Goal: Task Accomplishment & Management: Complete application form

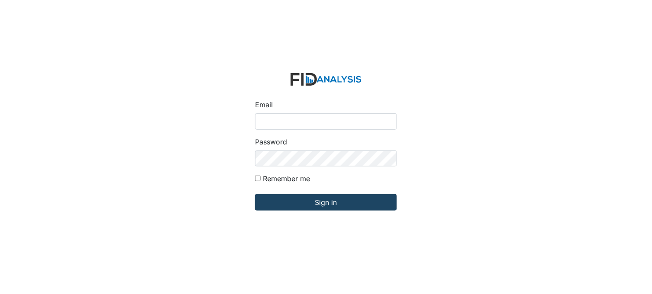
type input "[PERSON_NAME][EMAIL_ADDRESS][DOMAIN_NAME]"
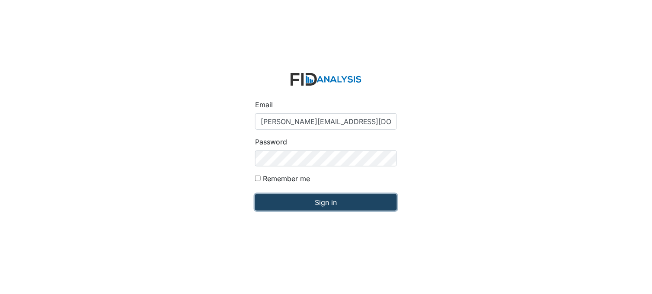
click at [305, 197] on input "Sign in" at bounding box center [326, 202] width 142 height 16
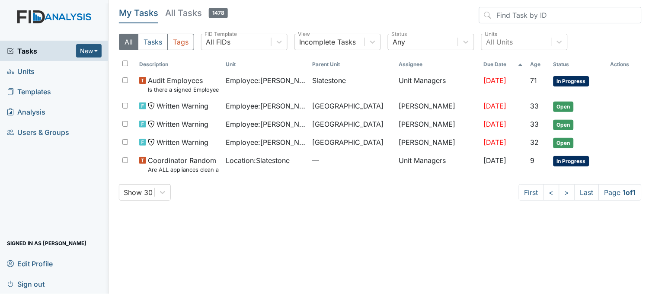
click at [40, 71] on link "Units" at bounding box center [54, 71] width 109 height 20
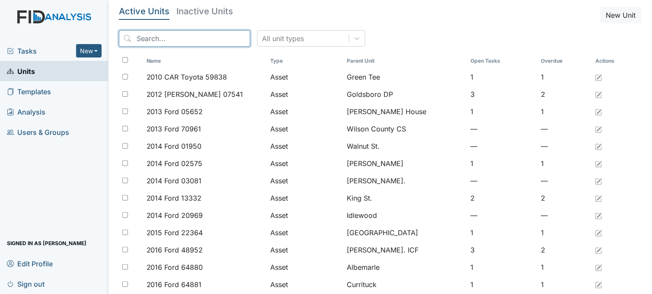
click at [184, 36] on input "search" at bounding box center [185, 38] width 132 height 16
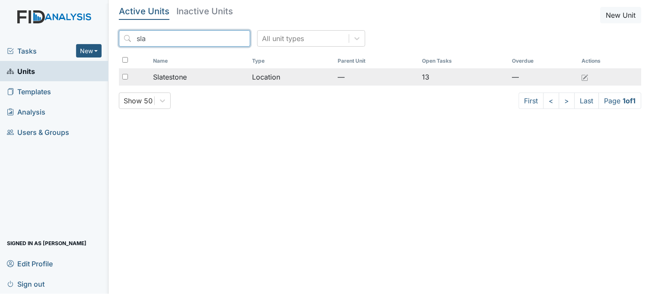
type input "sla"
click at [189, 72] on div "Slatestone" at bounding box center [199, 77] width 93 height 10
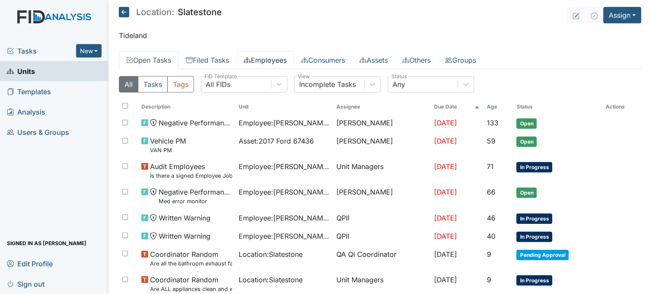
click at [269, 60] on link "Employees" at bounding box center [266, 60] width 58 height 18
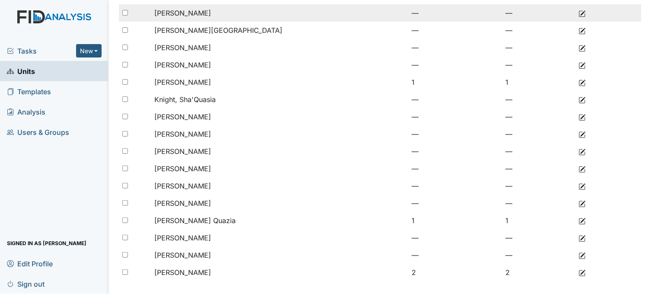
scroll to position [167, 0]
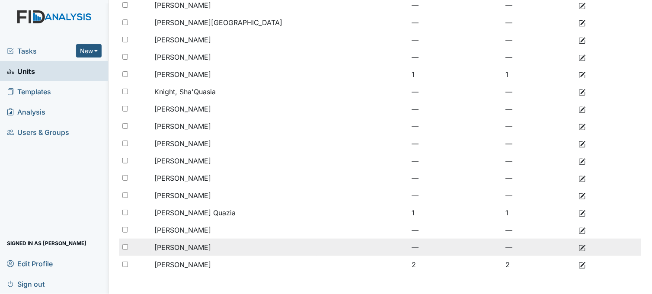
click at [212, 243] on td "Williams, Jamika" at bounding box center [234, 247] width 166 height 17
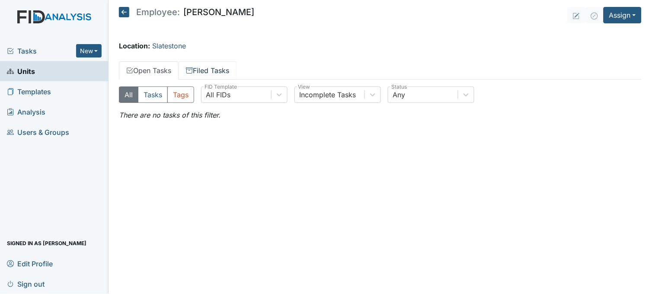
click at [213, 71] on link "Filed Tasks" at bounding box center [208, 70] width 58 height 18
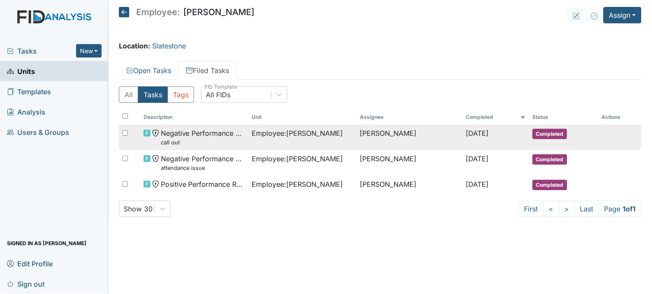
click at [275, 132] on span "Employee : Williams, Jamika" at bounding box center [297, 133] width 91 height 10
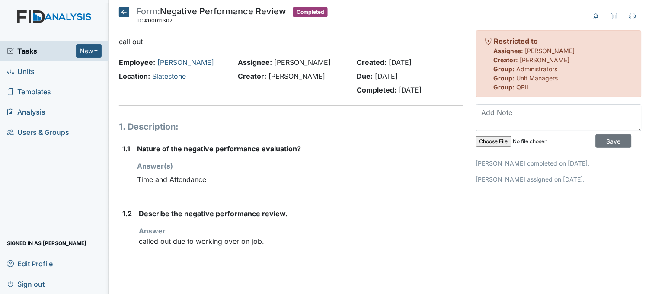
click at [123, 13] on icon at bounding box center [124, 12] width 10 height 10
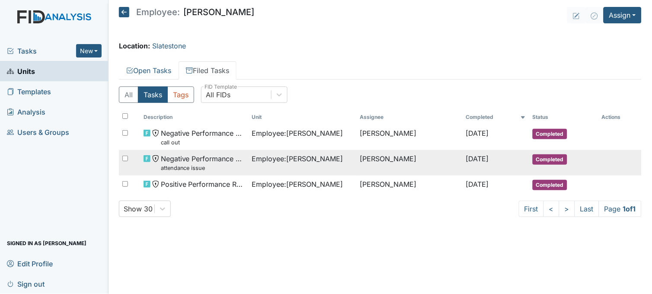
click at [308, 170] on td "Employee : Williams, Jamika" at bounding box center [302, 163] width 108 height 26
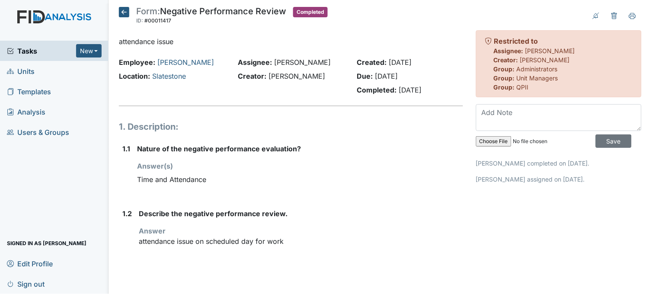
click at [123, 12] on icon at bounding box center [124, 12] width 10 height 10
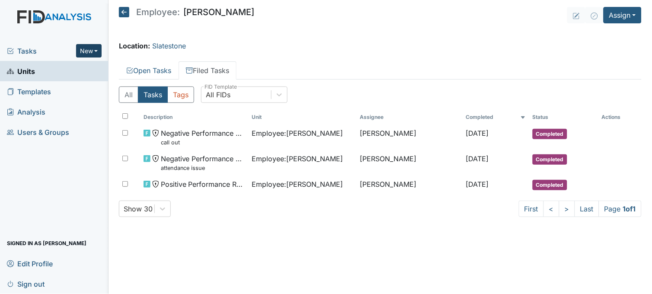
click at [82, 49] on button "New" at bounding box center [89, 50] width 26 height 13
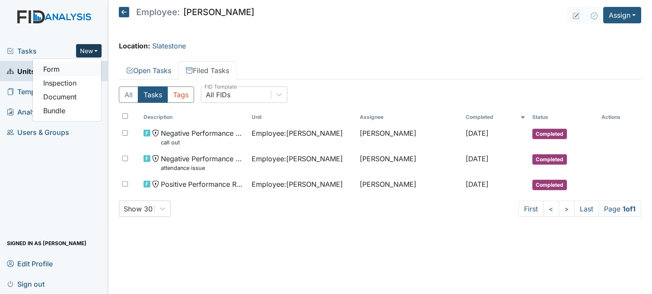
click at [79, 70] on link "Form" at bounding box center [67, 69] width 68 height 14
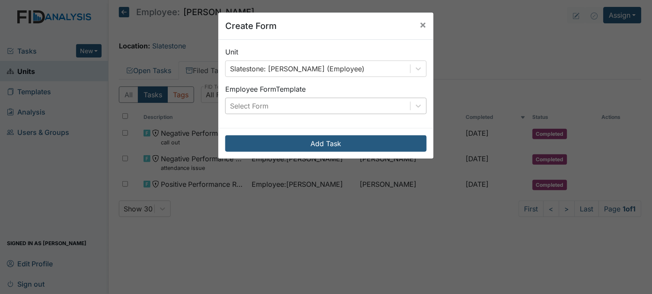
click at [248, 100] on div "Select Form" at bounding box center [318, 106] width 185 height 16
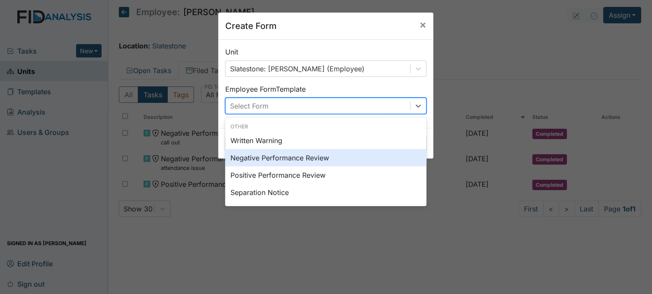
click at [256, 156] on div "Negative Performance Review" at bounding box center [326, 157] width 202 height 17
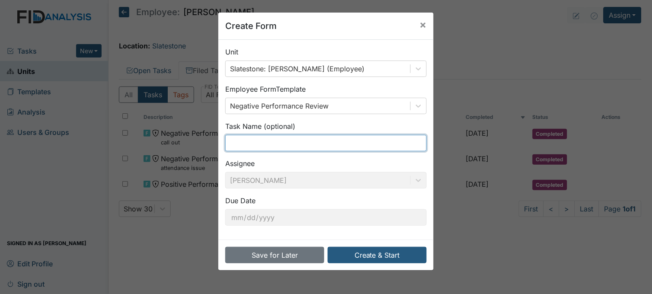
click at [311, 143] on input "text" at bounding box center [326, 143] width 202 height 16
type input "call"
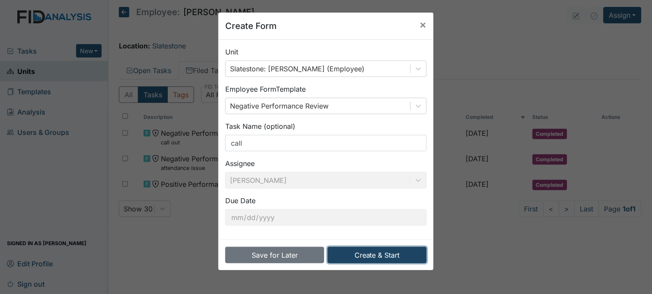
click at [379, 252] on button "Create & Start" at bounding box center [377, 255] width 99 height 16
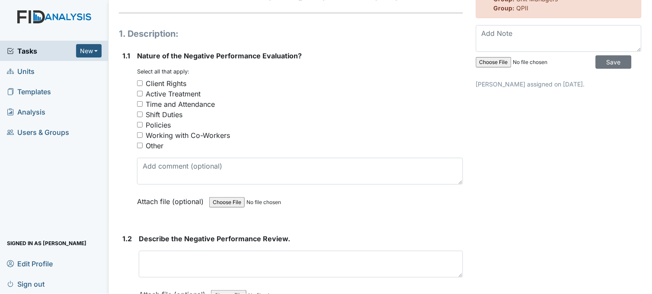
scroll to position [96, 0]
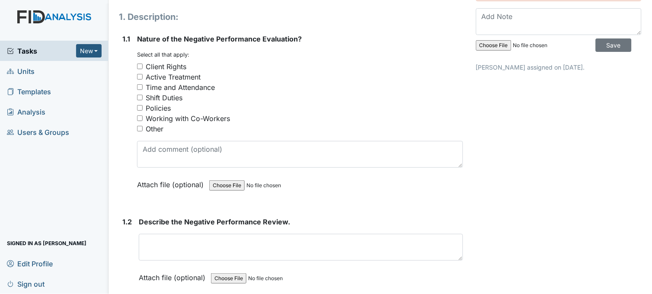
click at [137, 87] on input "Time and Attendance" at bounding box center [140, 87] width 6 height 6
checkbox input "true"
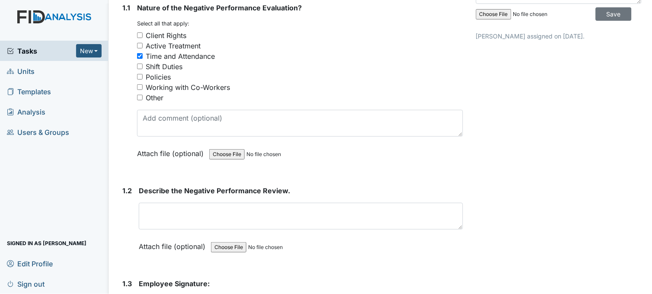
scroll to position [144, 0]
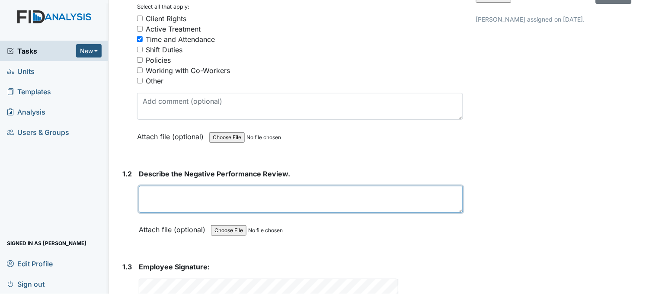
click at [192, 203] on textarea at bounding box center [301, 199] width 324 height 27
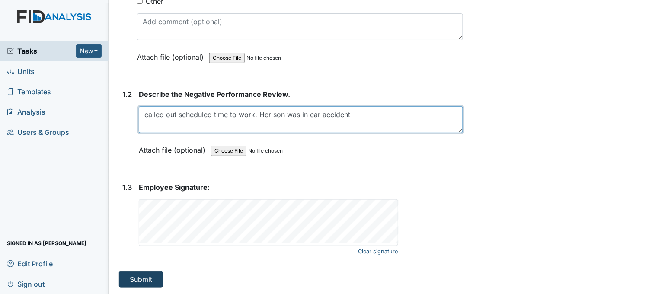
type textarea "called out scheduled time to work. Her son was in car accident"
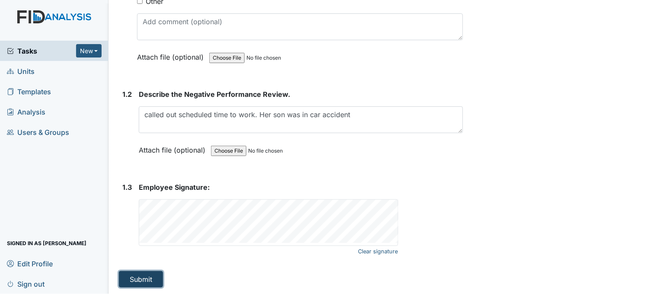
click at [140, 275] on button "Submit" at bounding box center [141, 279] width 44 height 16
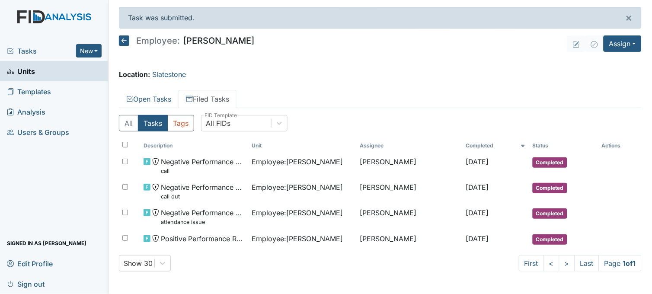
click at [120, 41] on icon at bounding box center [124, 40] width 10 height 10
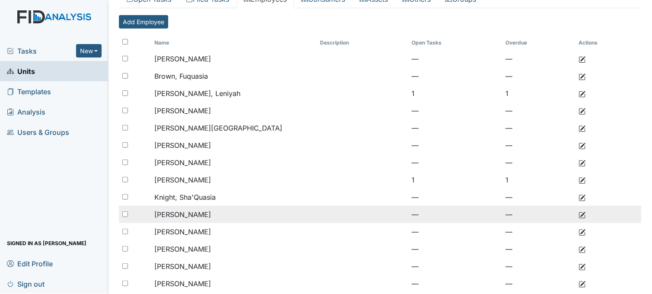
scroll to position [167, 0]
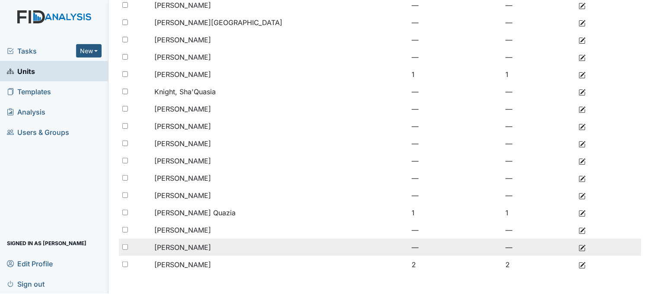
click at [196, 247] on span "[PERSON_NAME]" at bounding box center [182, 247] width 57 height 9
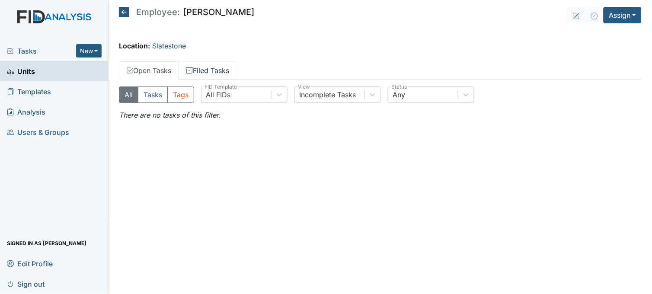
click at [215, 62] on link "Filed Tasks" at bounding box center [208, 70] width 58 height 18
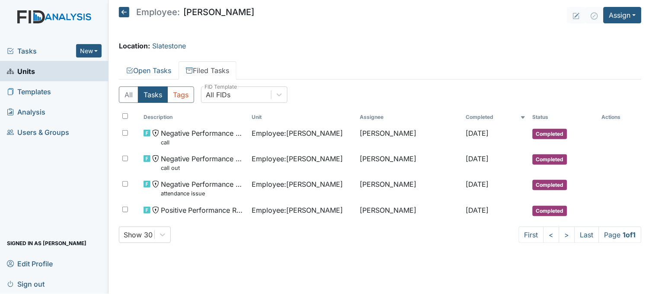
click at [20, 47] on span "Tasks" at bounding box center [41, 51] width 69 height 10
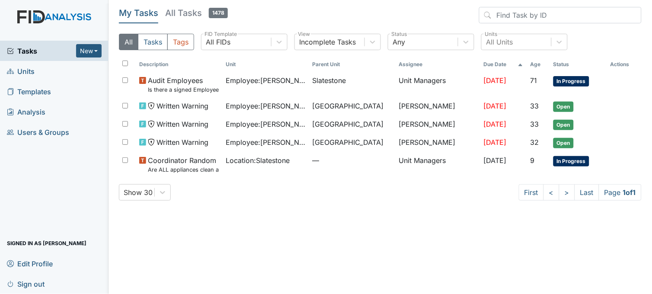
click at [23, 50] on span "Tasks" at bounding box center [41, 51] width 69 height 10
